Goal: Task Accomplishment & Management: Use online tool/utility

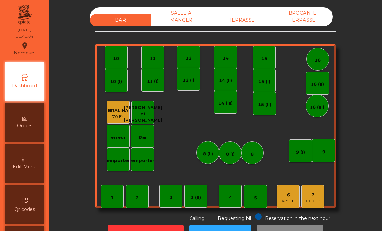
click at [288, 199] on div "4.5 Fr." at bounding box center [288, 201] width 13 height 7
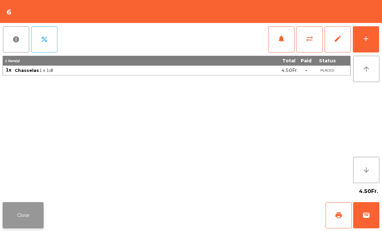
click at [21, 214] on button "Close" at bounding box center [23, 215] width 41 height 26
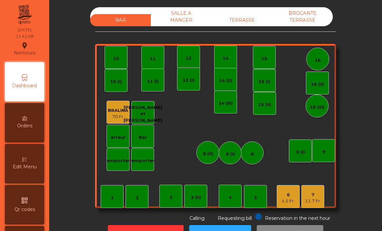
click at [313, 197] on div "7" at bounding box center [313, 195] width 16 height 7
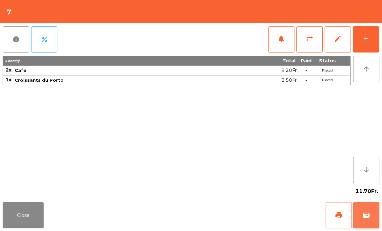
click at [366, 215] on span "wallet" at bounding box center [366, 215] width 8 height 8
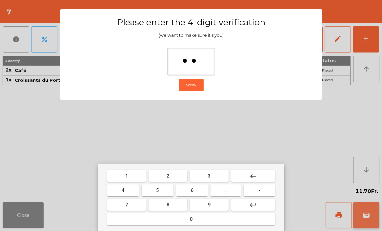
type input "***"
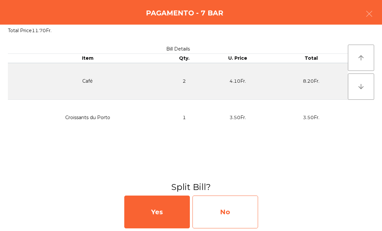
click at [241, 214] on div "No" at bounding box center [226, 212] width 66 height 33
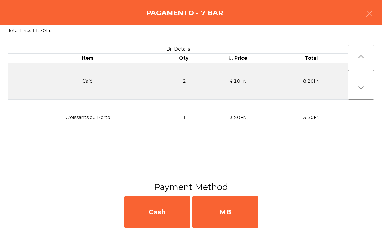
click at [241, 214] on div "MB" at bounding box center [226, 212] width 66 height 33
click at [241, 214] on div "No" at bounding box center [226, 212] width 66 height 33
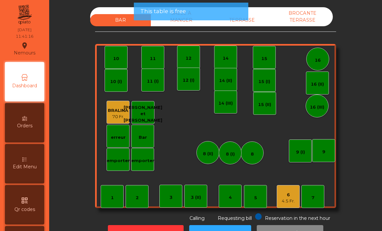
click at [288, 198] on div "4.5 Fr." at bounding box center [288, 201] width 13 height 7
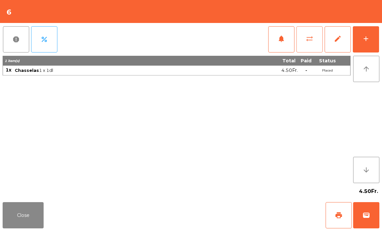
click at [306, 44] on button "sync_alt" at bounding box center [310, 39] width 26 height 26
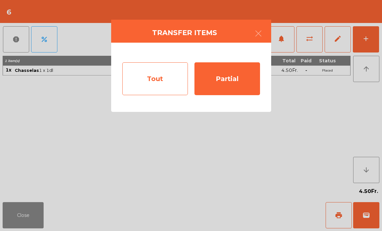
click at [178, 77] on div "Tout" at bounding box center [155, 78] width 66 height 33
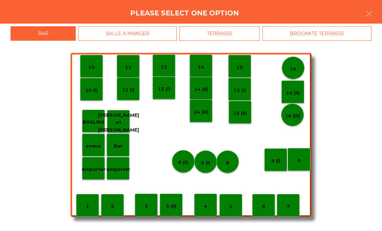
click at [291, 208] on div "7" at bounding box center [288, 205] width 23 height 23
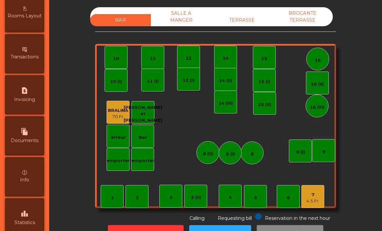
scroll to position [326, 0]
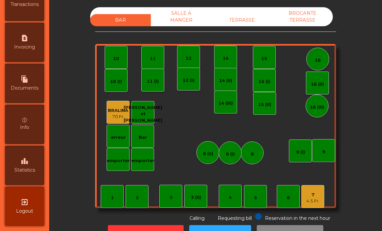
click at [27, 169] on span "Statistics" at bounding box center [24, 170] width 21 height 7
